Goal: Check status: Check status

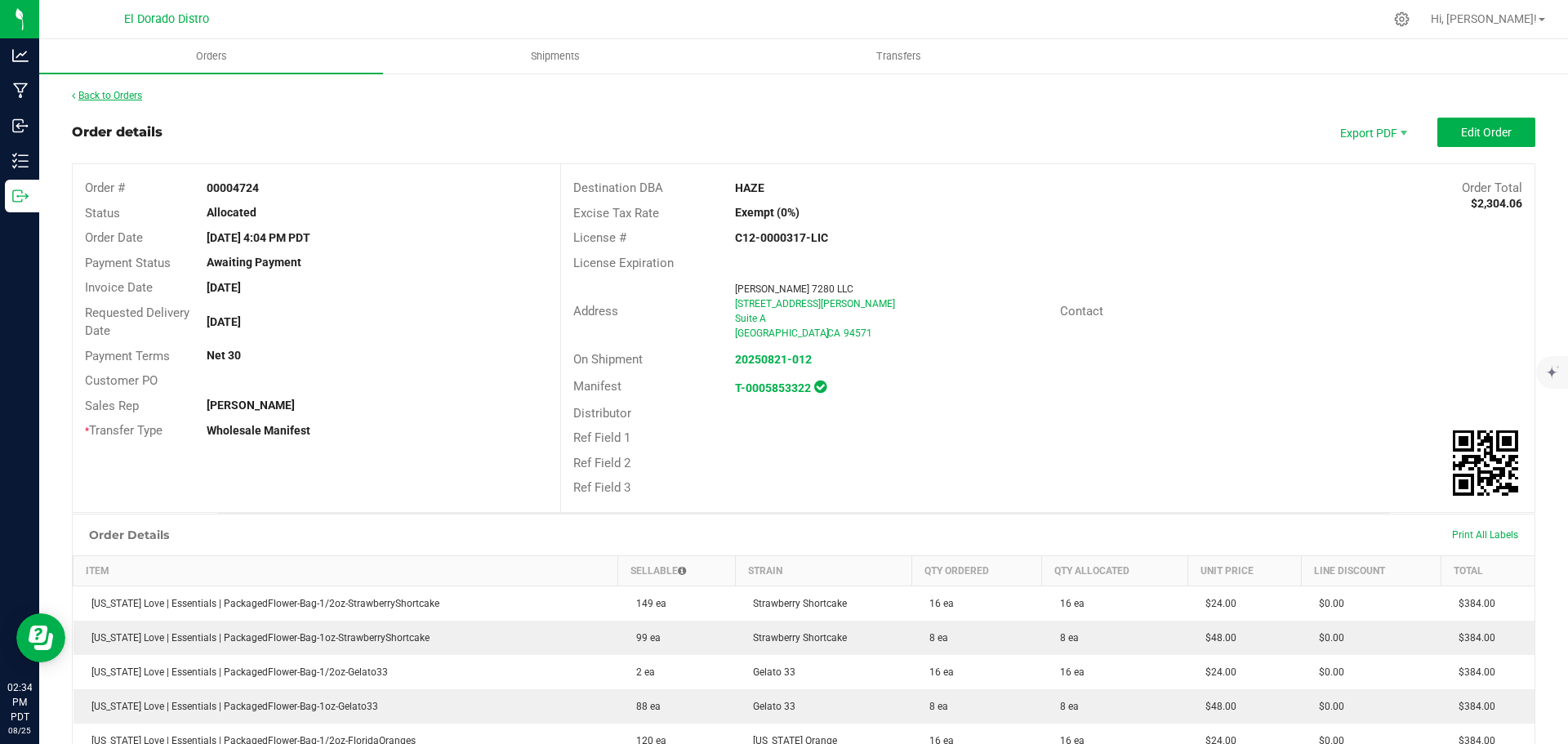
click at [110, 92] on link "Back to Orders" at bounding box center [107, 95] width 70 height 11
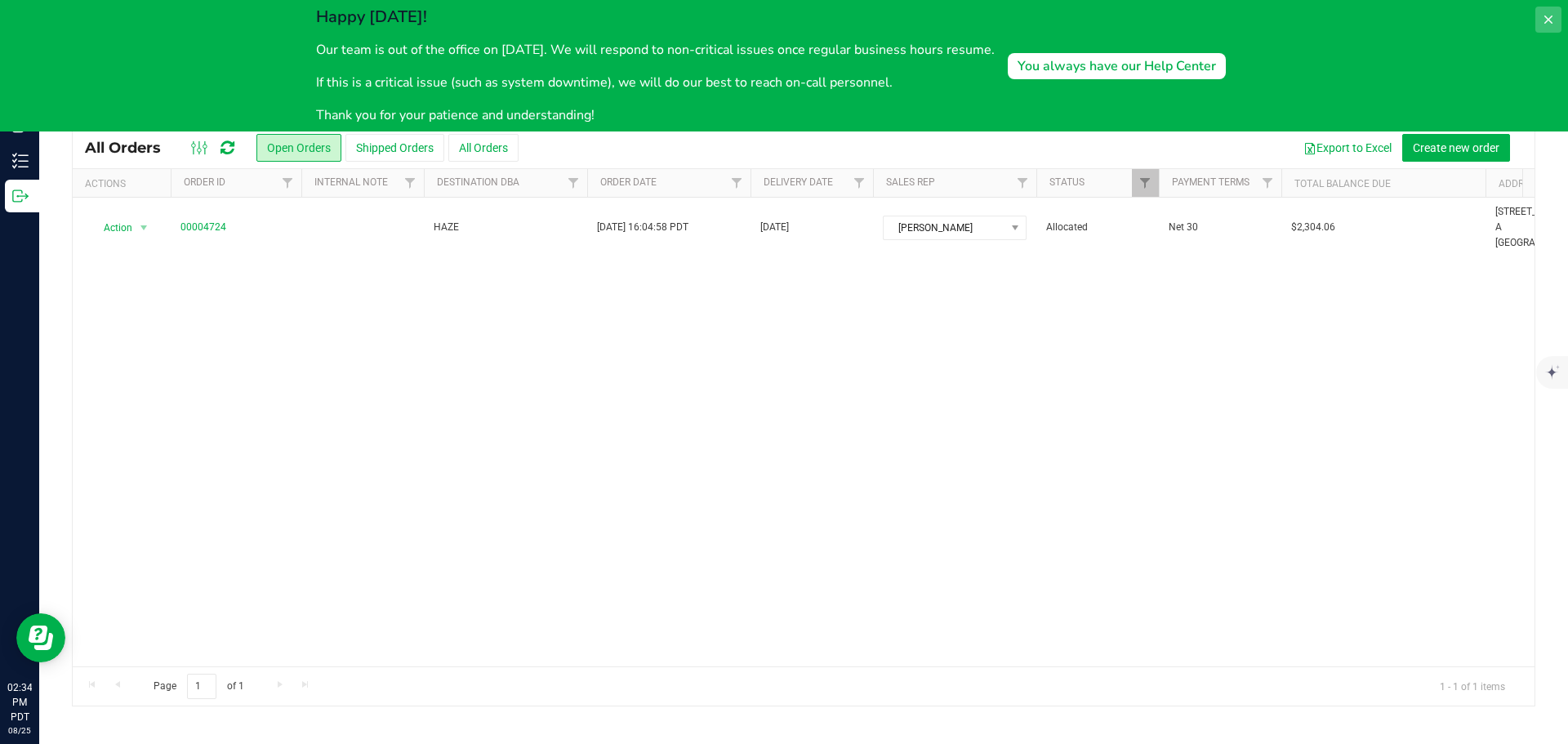
click at [1552, 16] on icon at bounding box center [1548, 19] width 13 height 13
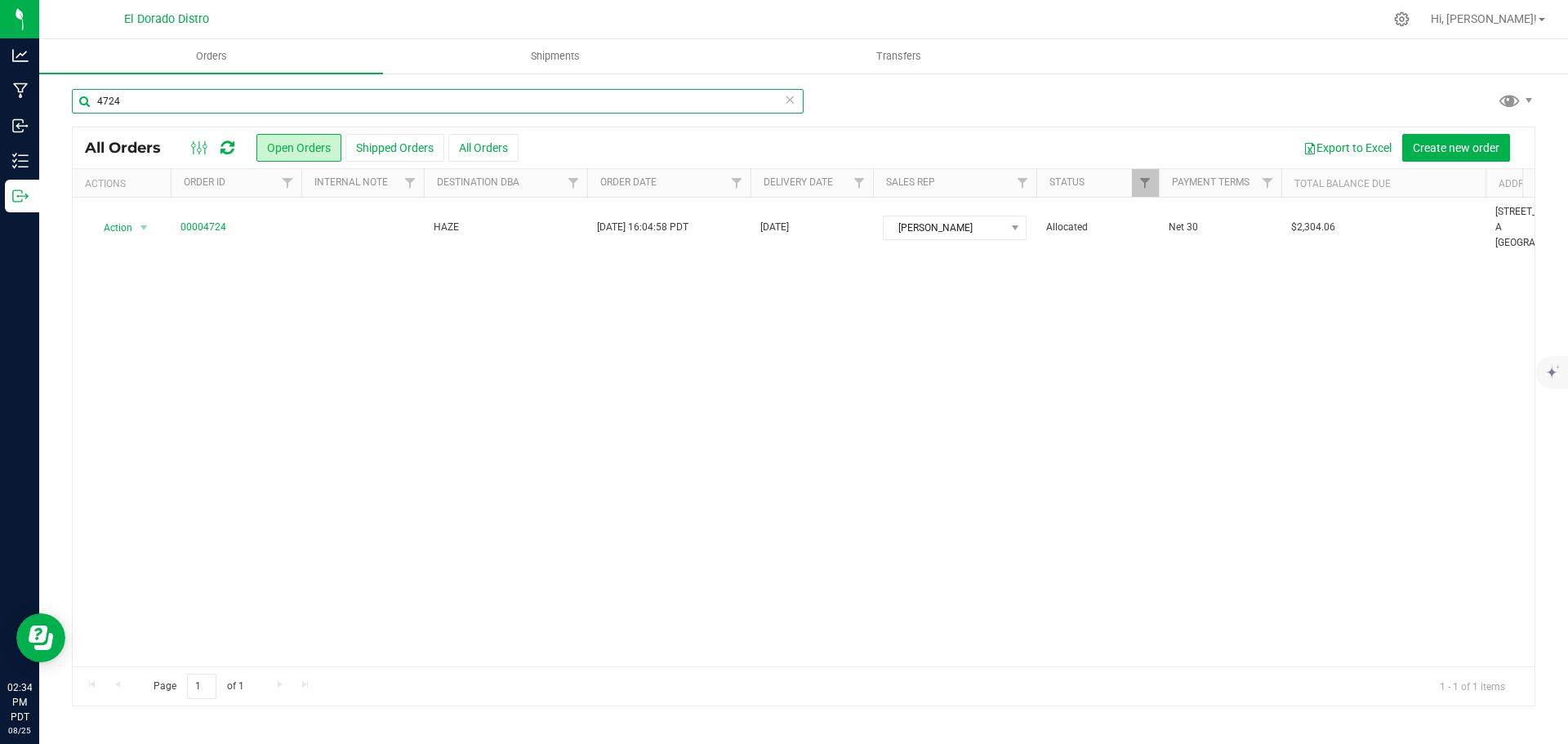
click at [200, 103] on input "4724" at bounding box center [437, 101] width 732 height 25
type input "the source"
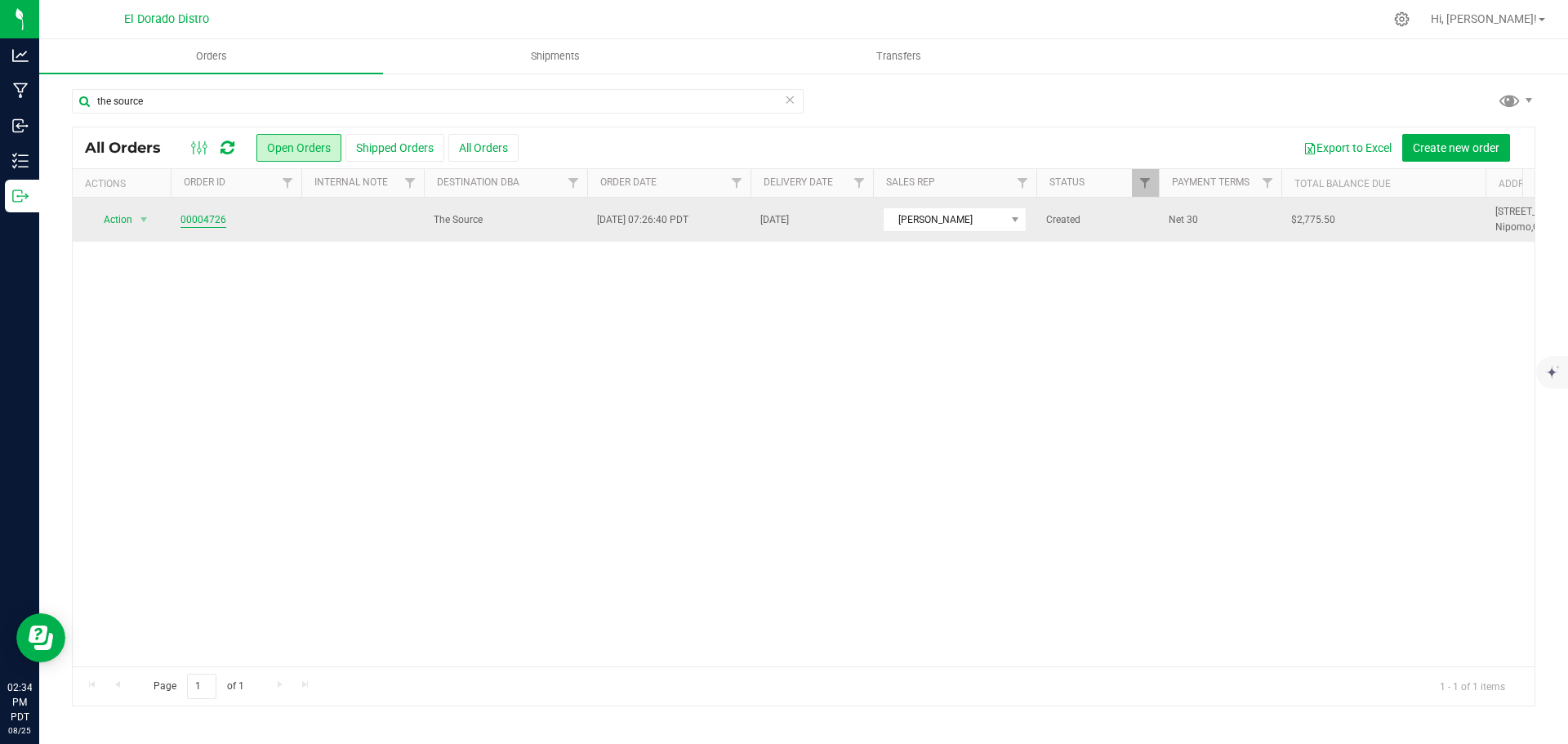
click at [197, 218] on link "00004726" at bounding box center [204, 221] width 46 height 16
